Goal: Information Seeking & Learning: Check status

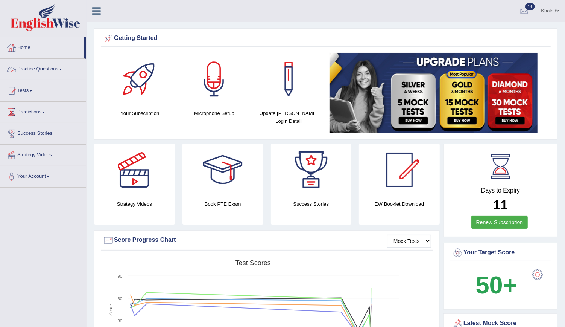
click at [29, 66] on link "Practice Questions" at bounding box center [43, 68] width 86 height 19
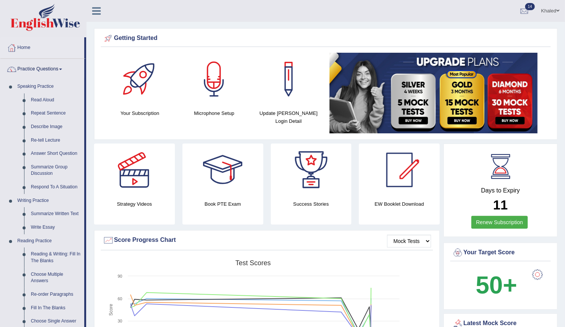
click at [39, 69] on link "Practice Questions" at bounding box center [42, 68] width 84 height 19
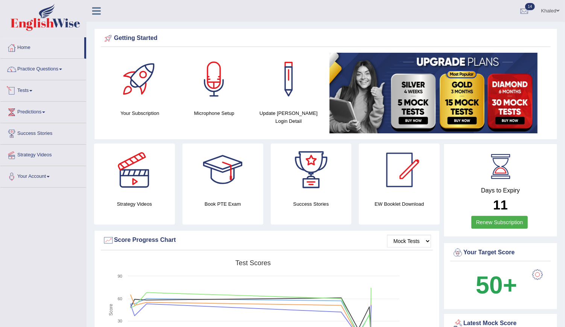
click at [27, 86] on link "Tests" at bounding box center [43, 89] width 86 height 19
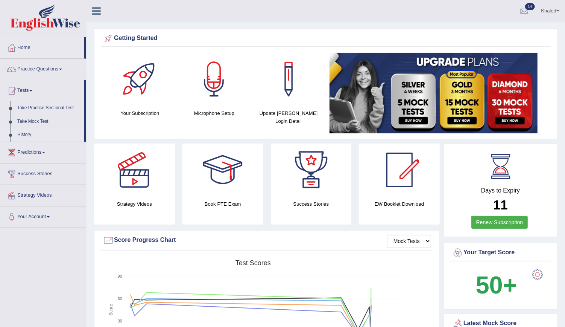
click at [24, 134] on link "History" at bounding box center [49, 135] width 70 height 14
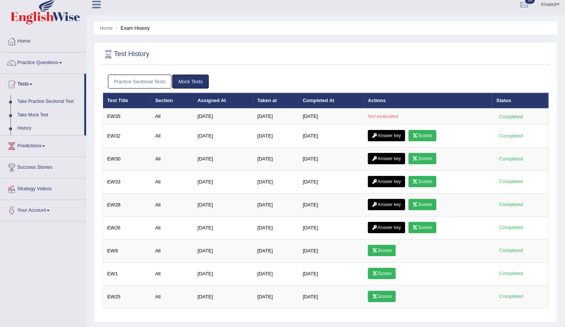
scroll to position [0, 0]
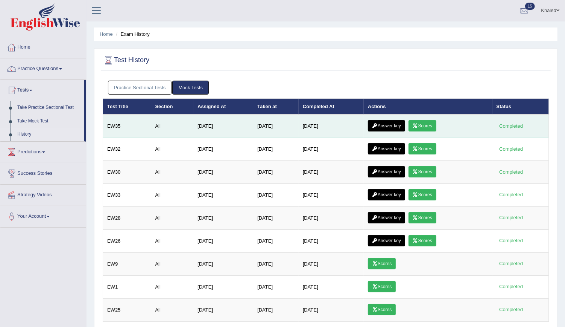
click at [420, 122] on link "Scores" at bounding box center [423, 125] width 28 height 11
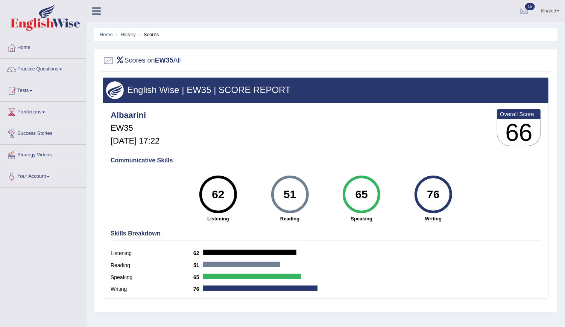
click at [104, 128] on div "English Wise | EW35 | SCORE REPORT Albaarini EW35 Oct 5, 2025, 17:22 Overall Sc…" at bounding box center [326, 187] width 446 height 221
click at [128, 36] on link "History" at bounding box center [128, 35] width 15 height 6
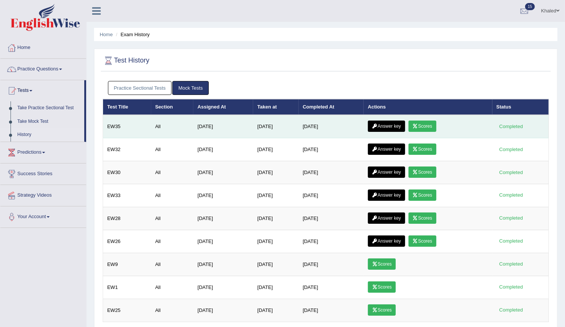
click at [385, 126] on link "Answer key" at bounding box center [386, 125] width 37 height 11
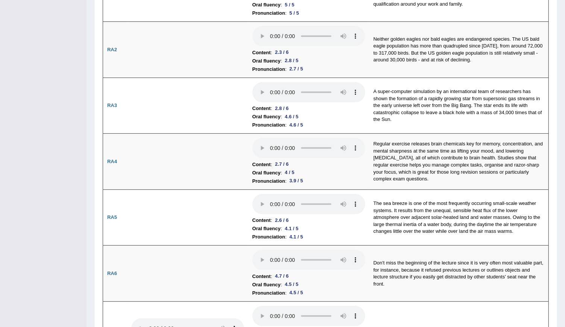
scroll to position [13, 0]
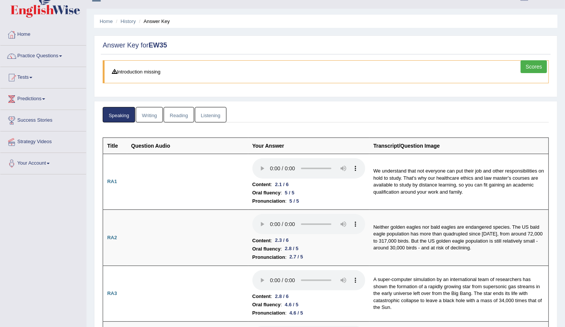
click at [153, 118] on link "Writing" at bounding box center [149, 114] width 27 height 15
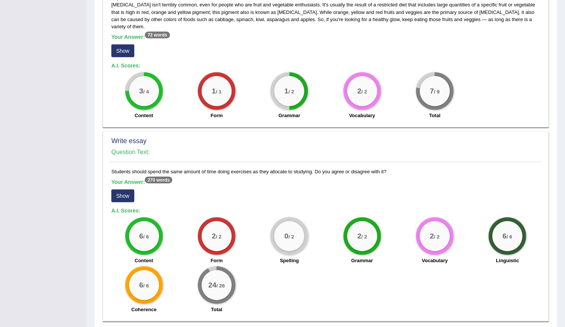
scroll to position [428, 0]
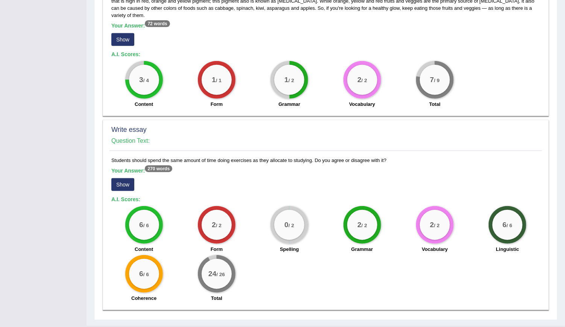
click at [128, 178] on button "Show" at bounding box center [122, 184] width 23 height 13
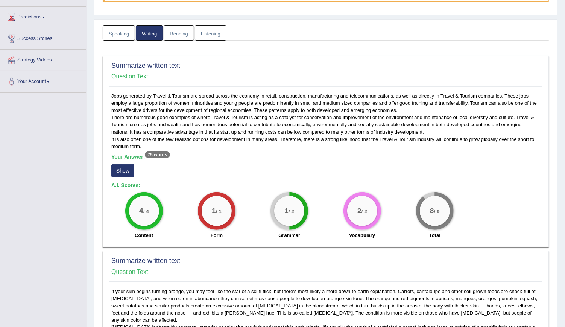
scroll to position [93, 0]
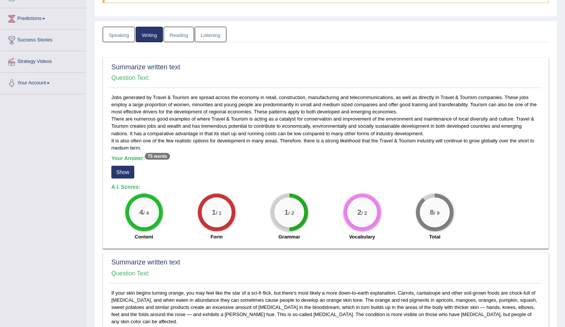
click at [122, 171] on button "Show" at bounding box center [122, 172] width 23 height 13
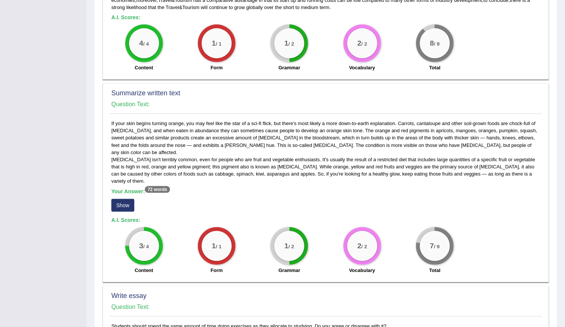
scroll to position [0, 0]
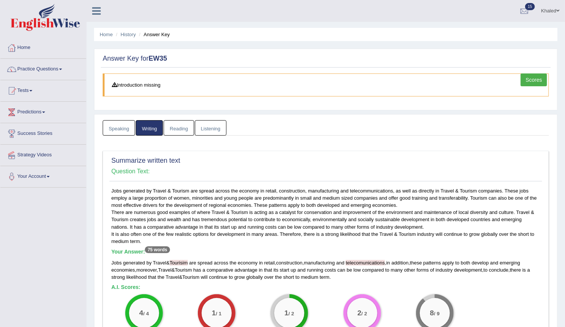
click at [180, 123] on link "Reading" at bounding box center [179, 127] width 30 height 15
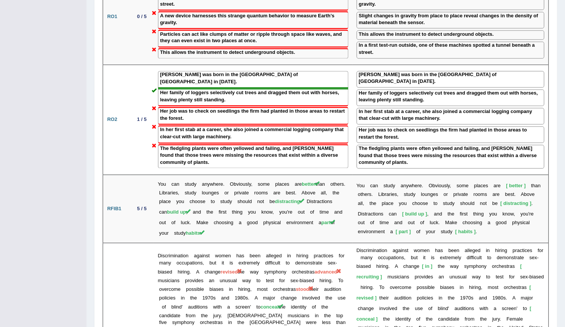
scroll to position [939, 0]
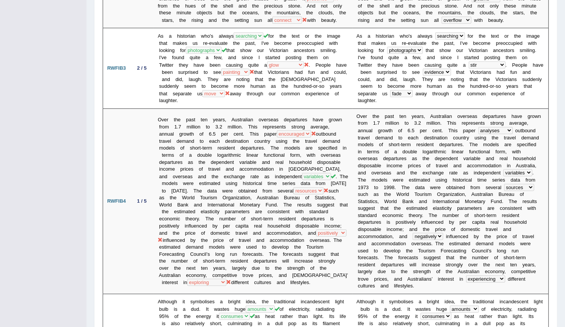
scroll to position [0, 0]
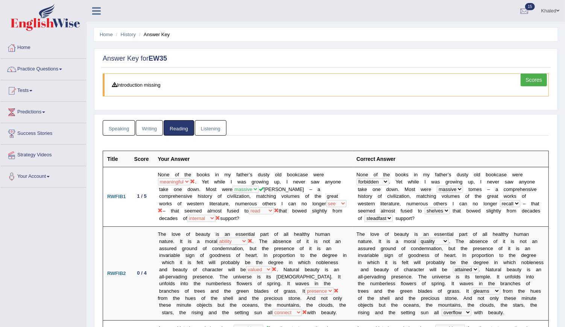
click at [210, 130] on link "Listening" at bounding box center [211, 127] width 32 height 15
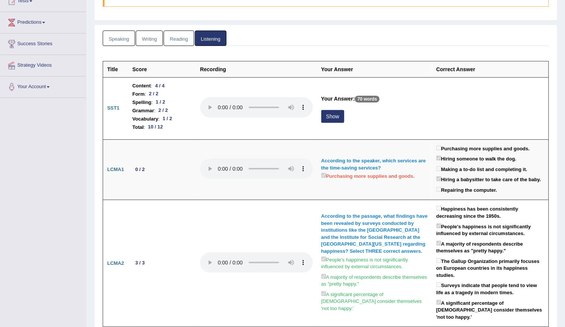
scroll to position [90, 0]
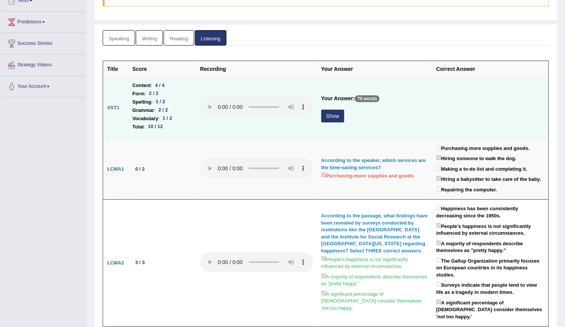
click at [339, 112] on button "Show" at bounding box center [332, 116] width 23 height 13
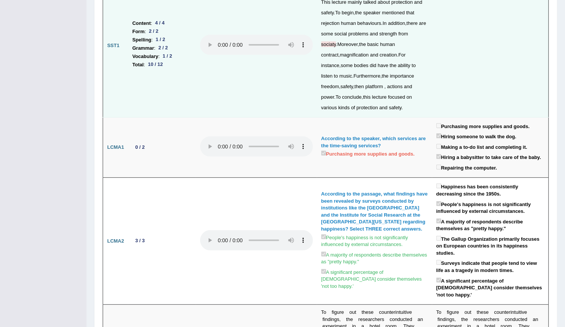
scroll to position [0, 0]
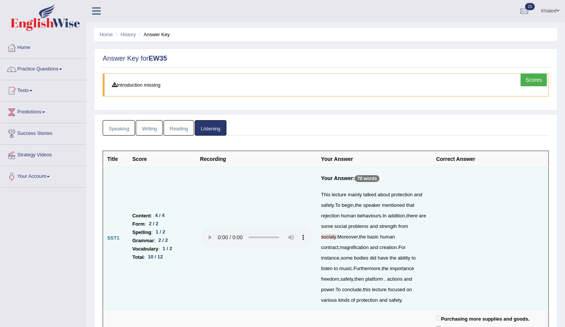
click at [531, 78] on link "Scores" at bounding box center [534, 79] width 26 height 13
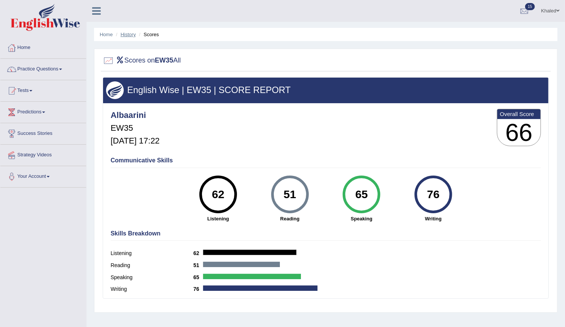
click at [129, 34] on link "History" at bounding box center [128, 35] width 15 height 6
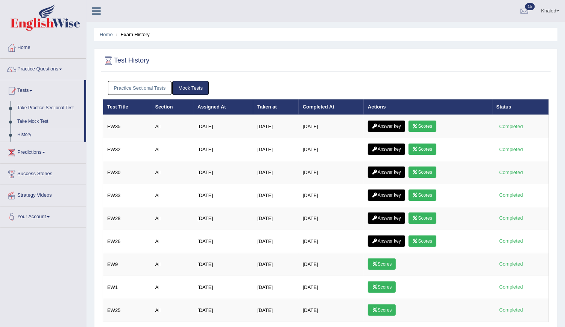
click at [144, 92] on link "Practice Sectional Tests" at bounding box center [140, 88] width 64 height 14
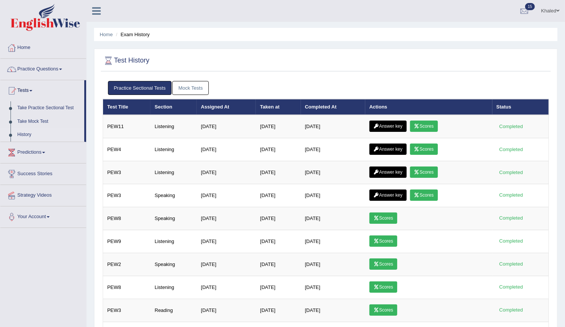
click at [188, 85] on link "Mock Tests" at bounding box center [190, 88] width 37 height 14
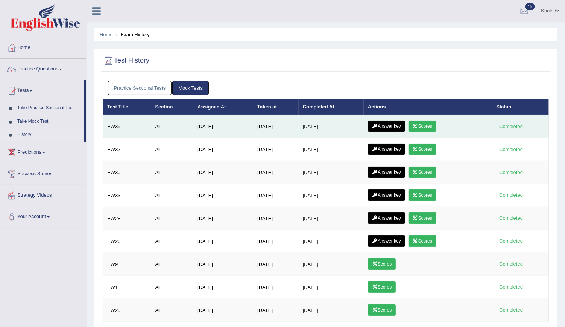
click at [390, 125] on link "Answer key" at bounding box center [386, 125] width 37 height 11
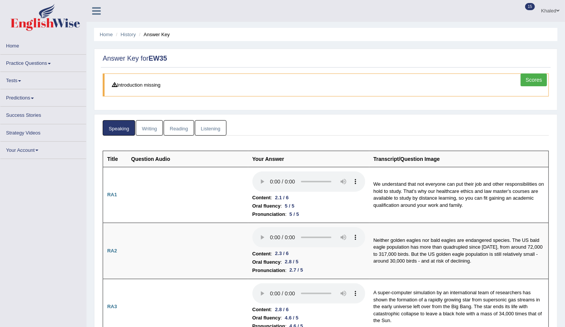
click at [150, 128] on link "Writing" at bounding box center [149, 127] width 27 height 15
click at [148, 129] on link "Writing" at bounding box center [149, 127] width 27 height 15
click at [146, 129] on link "Writing" at bounding box center [149, 127] width 27 height 15
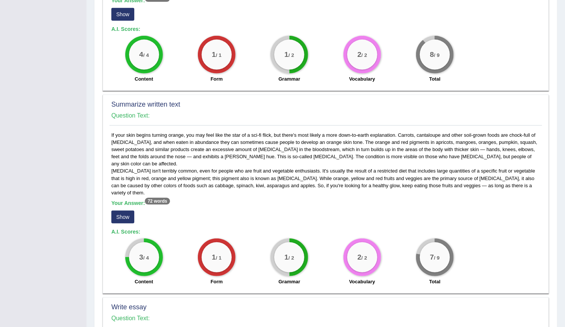
scroll to position [250, 0]
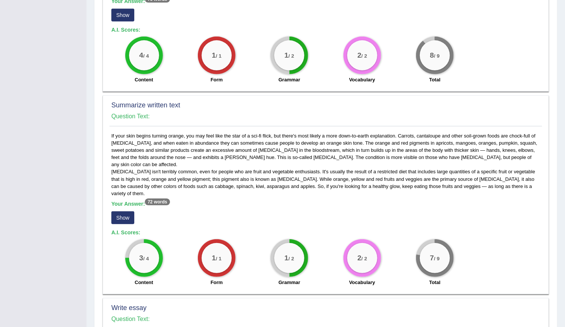
drag, startPoint x: 146, startPoint y: 129, endPoint x: 495, endPoint y: -37, distance: 386.7
